Goal: Consume media (video, audio)

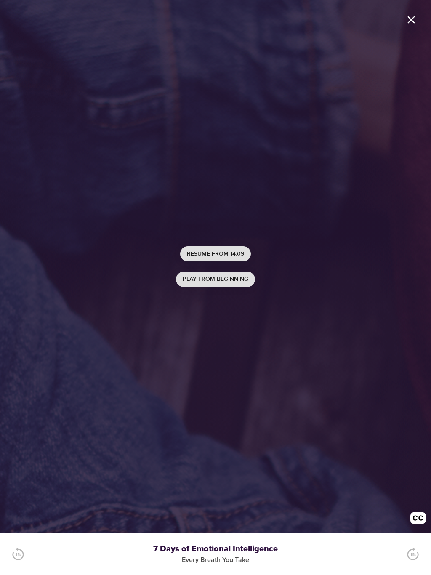
click at [236, 277] on span "Play from beginning" at bounding box center [216, 279] width 66 height 11
